Goal: Information Seeking & Learning: Learn about a topic

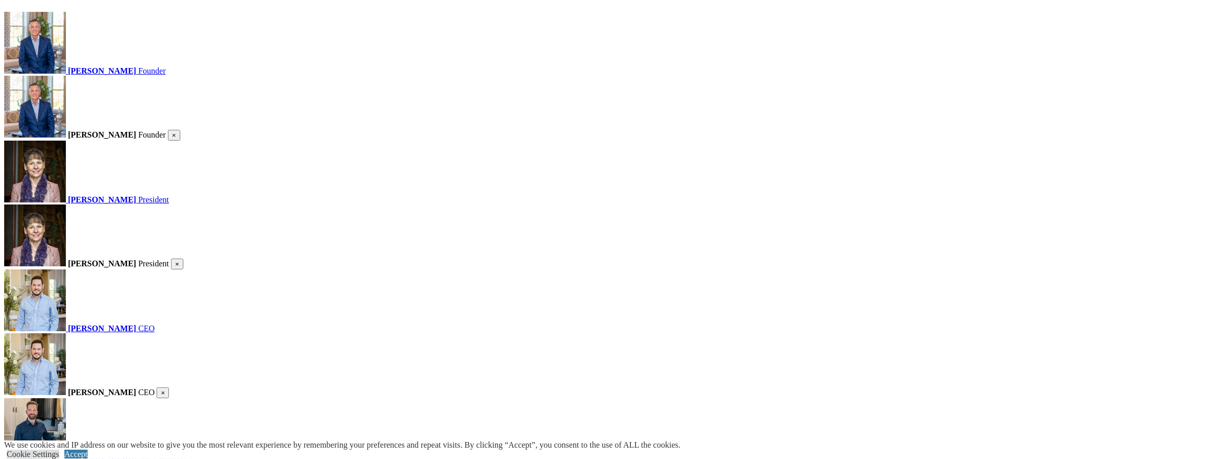
scroll to position [1237, 0]
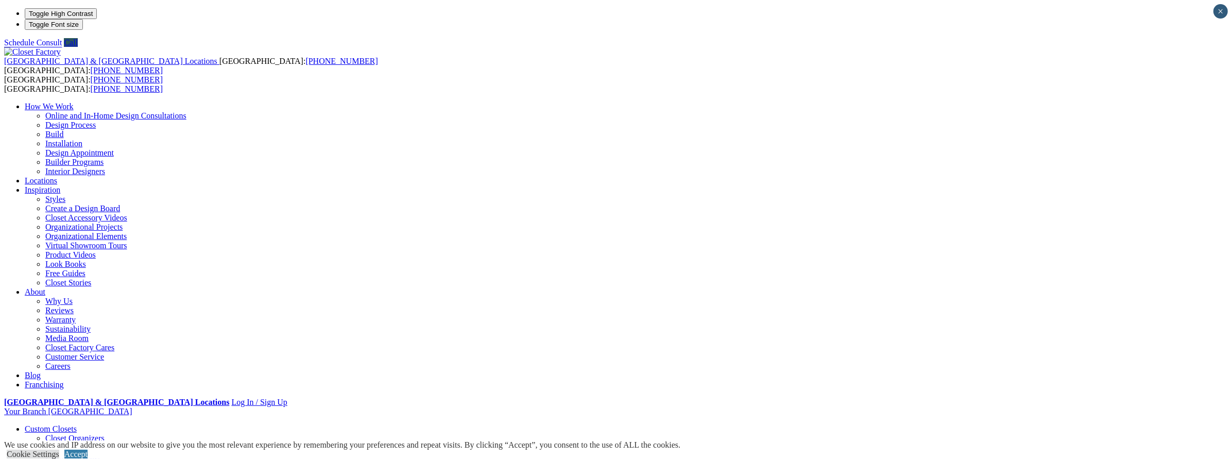
drag, startPoint x: 810, startPoint y: 302, endPoint x: 653, endPoint y: 268, distance: 160.7
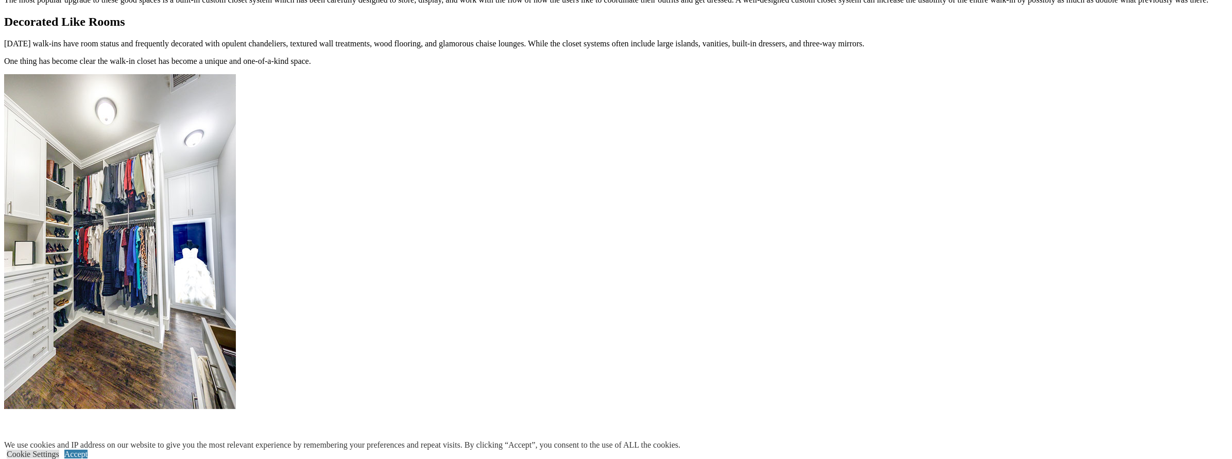
scroll to position [1030, 0]
